Goal: Information Seeking & Learning: Learn about a topic

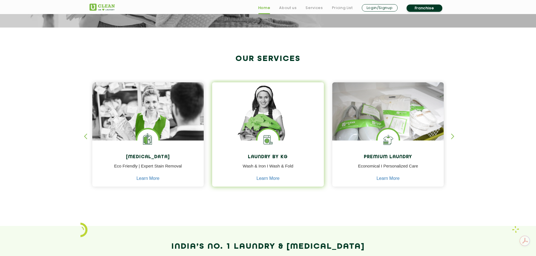
scroll to position [197, 0]
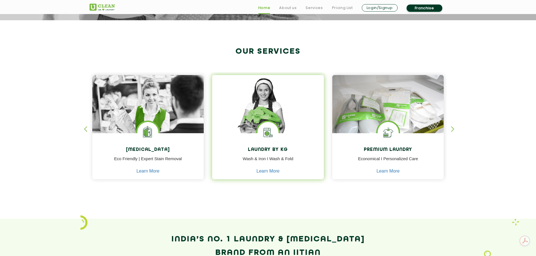
click at [271, 157] on p "Wash & Iron I Wash & Fold" at bounding box center [267, 162] width 103 height 13
click at [271, 170] on link "Learn More" at bounding box center [268, 171] width 23 height 5
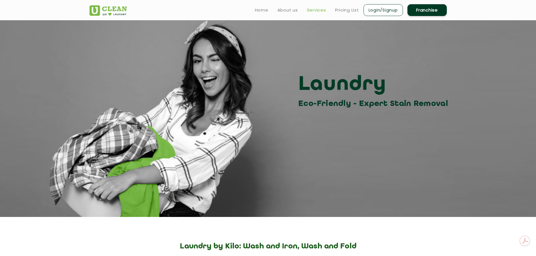
click at [318, 8] on link "Services" at bounding box center [316, 10] width 19 height 7
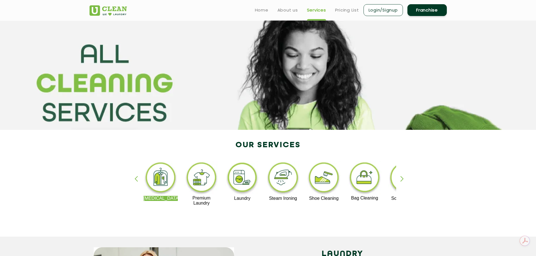
click at [241, 185] on img at bounding box center [242, 178] width 35 height 35
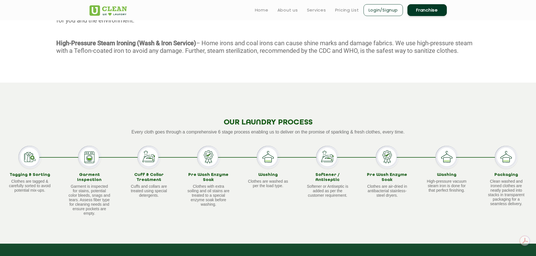
scroll to position [169, 0]
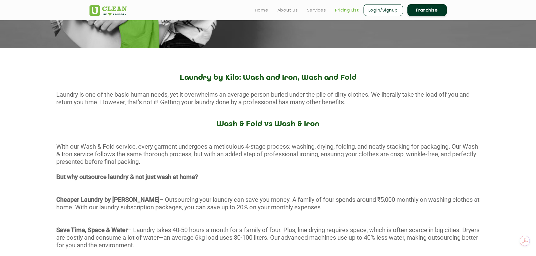
click at [348, 9] on link "Pricing List" at bounding box center [347, 10] width 24 height 7
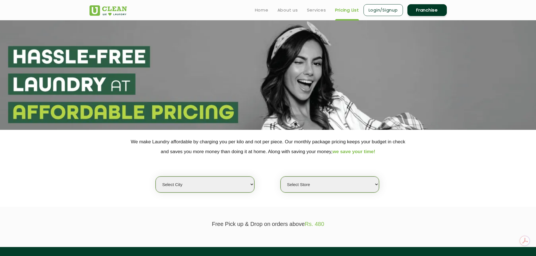
click at [209, 182] on select "Select city [GEOGRAPHIC_DATA] [GEOGRAPHIC_DATA] [GEOGRAPHIC_DATA] [GEOGRAPHIC_D…" at bounding box center [205, 185] width 98 height 16
select select "3"
click at [156, 177] on select "Select city [GEOGRAPHIC_DATA] [GEOGRAPHIC_DATA] [GEOGRAPHIC_DATA] [GEOGRAPHIC_D…" at bounding box center [205, 185] width 98 height 16
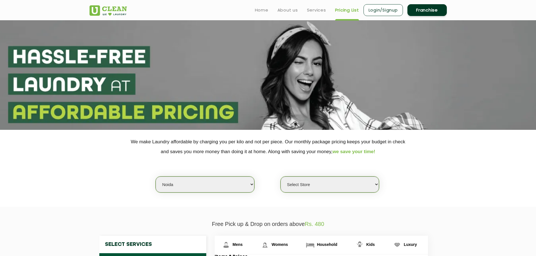
click at [315, 186] on select "Select Store [GEOGRAPHIC_DATA] [GEOGRAPHIC_DATA] [GEOGRAPHIC_DATA] [GEOGRAPHIC_…" at bounding box center [329, 185] width 98 height 16
select select "109"
click at [280, 177] on select "Select Store [GEOGRAPHIC_DATA] [GEOGRAPHIC_DATA] [GEOGRAPHIC_DATA] [GEOGRAPHIC_…" at bounding box center [329, 185] width 98 height 16
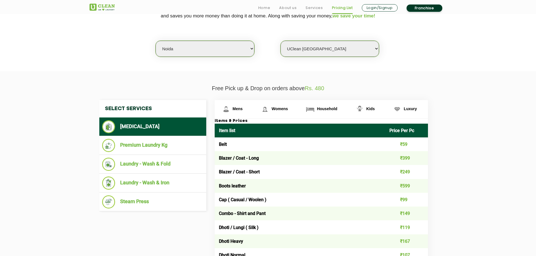
scroll to position [141, 0]
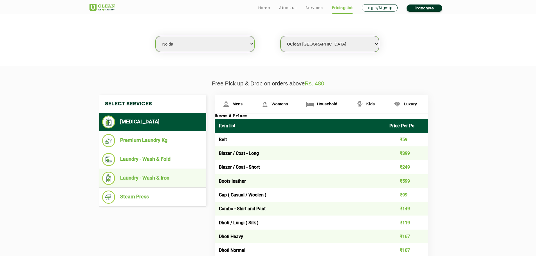
click at [168, 178] on li "Laundry - Wash & Iron" at bounding box center [152, 178] width 101 height 13
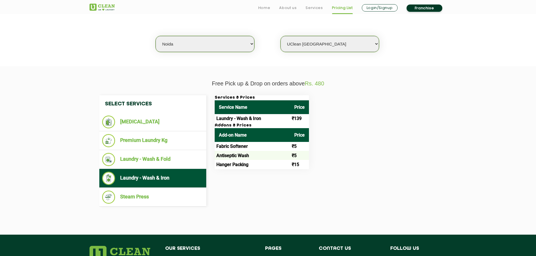
click at [272, 119] on td "Laundry - Wash & Iron" at bounding box center [252, 118] width 75 height 9
click at [174, 200] on li "Steam Press" at bounding box center [152, 197] width 101 height 13
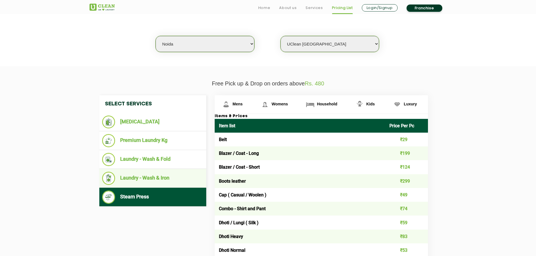
click at [156, 181] on li "Laundry - Wash & Iron" at bounding box center [152, 178] width 101 height 13
